Goal: Browse casually

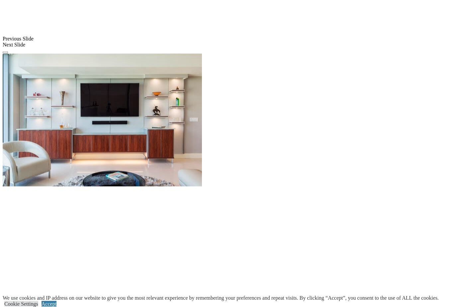
scroll to position [580, 0]
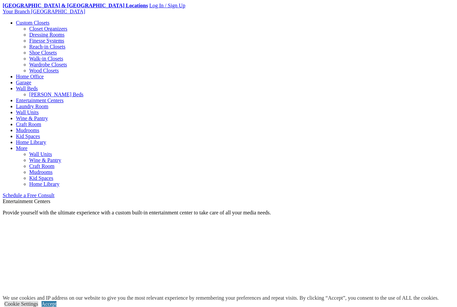
scroll to position [238, 0]
